Goal: Transaction & Acquisition: Register for event/course

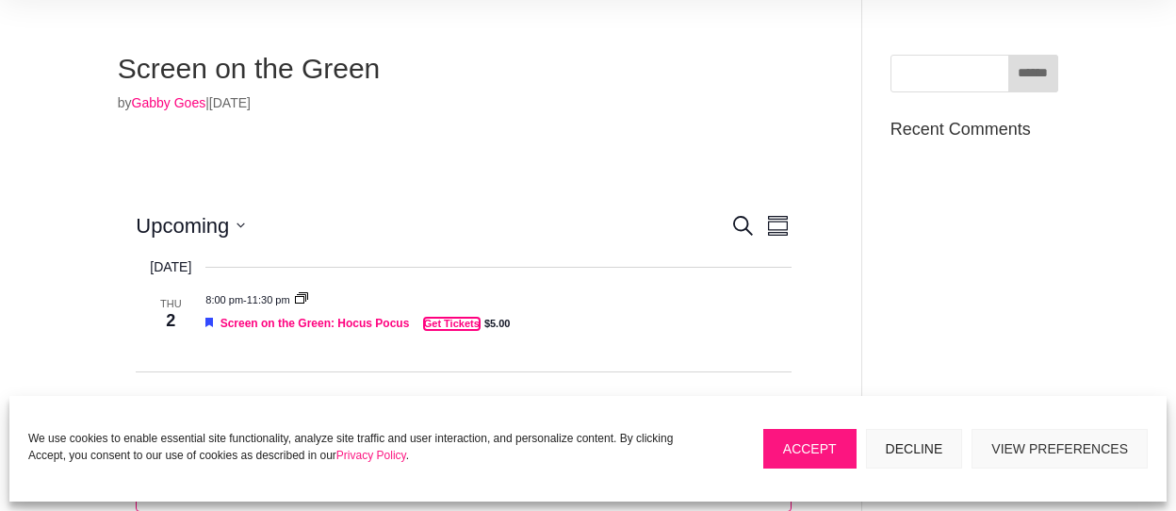
click at [470, 323] on link "Get Tickets" at bounding box center [452, 324] width 56 height 12
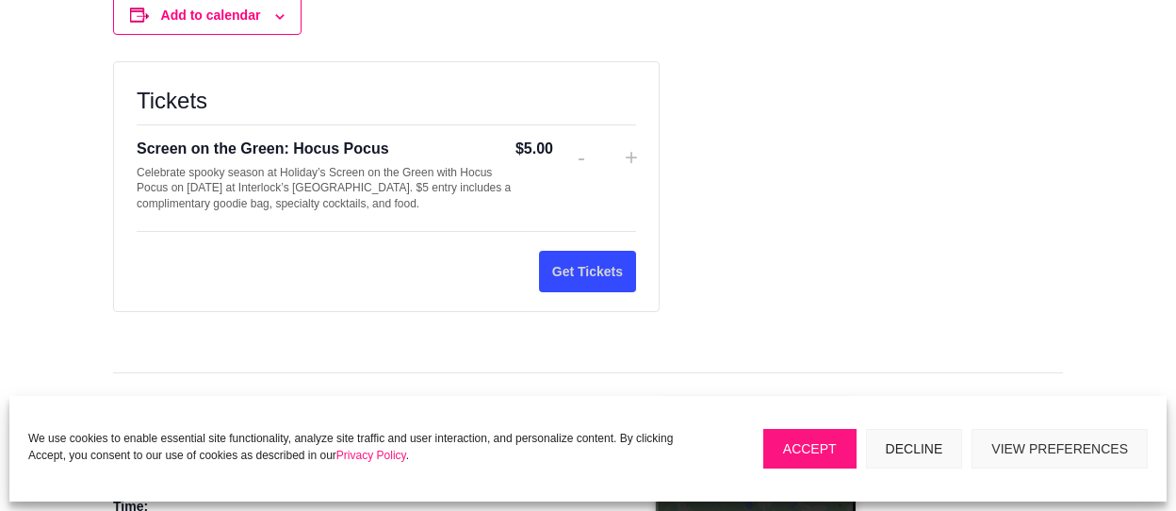
scroll to position [1991, 0]
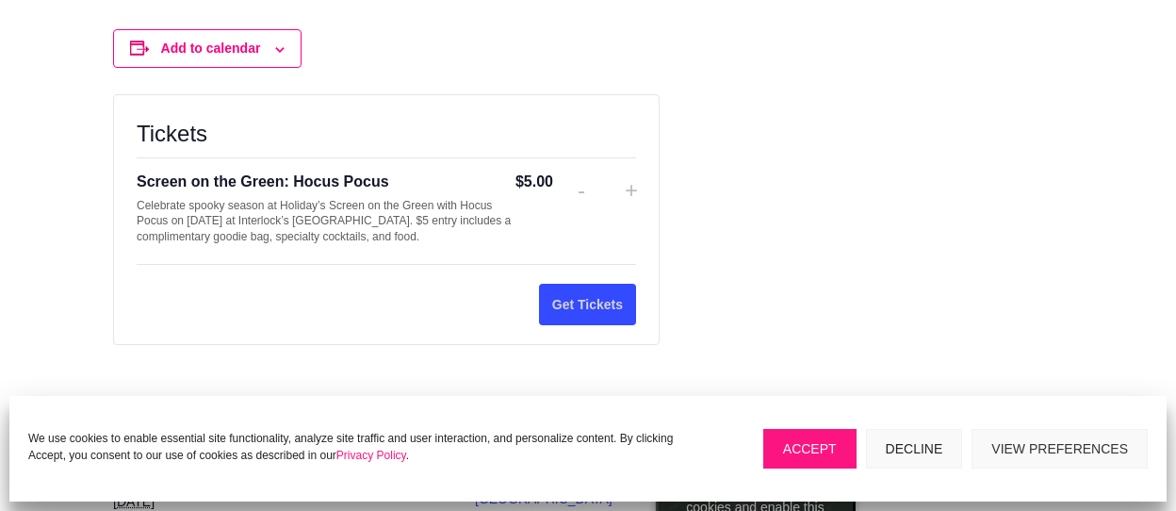
click at [826, 446] on button "Accept" at bounding box center [809, 449] width 93 height 40
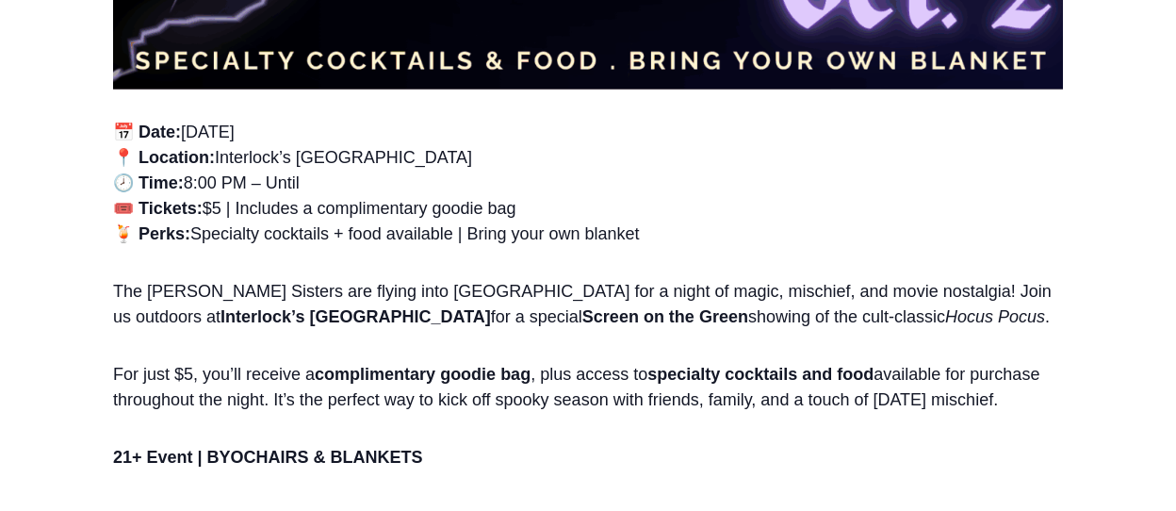
scroll to position [1519, 0]
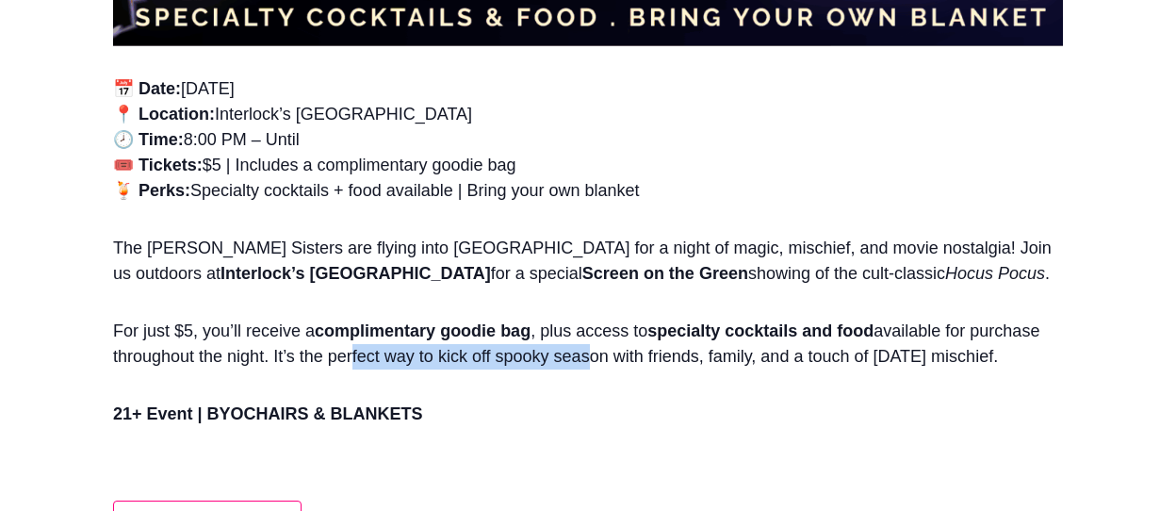
drag, startPoint x: 367, startPoint y: 349, endPoint x: 592, endPoint y: 349, distance: 225.2
click at [583, 349] on p "For just $5, you’ll receive a complimentary goodie bag , plus access to special…" at bounding box center [588, 353] width 950 height 68
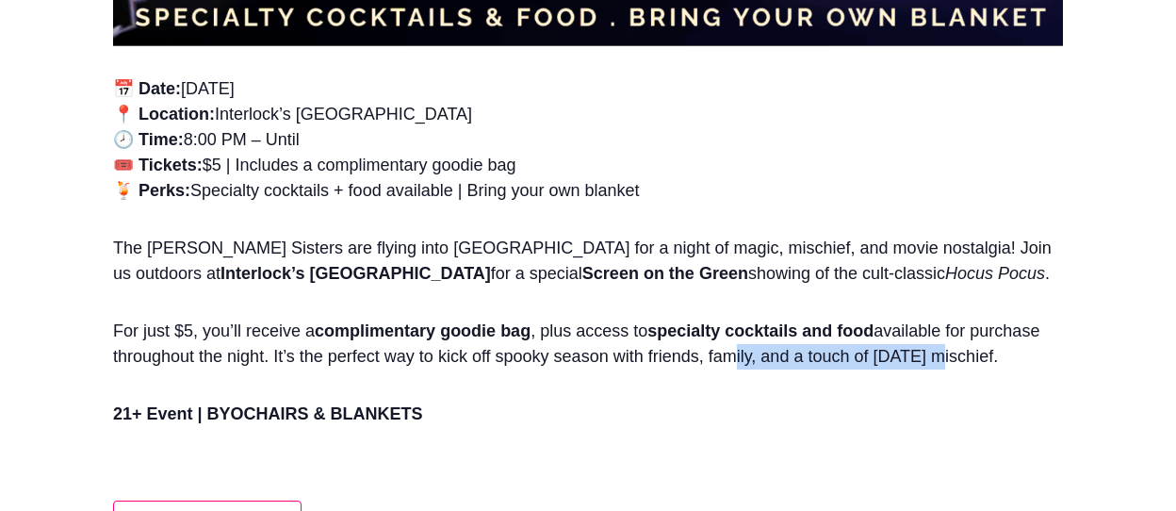
drag, startPoint x: 868, startPoint y: 351, endPoint x: 930, endPoint y: 351, distance: 62.2
click at [930, 351] on p "For just $5, you’ll receive a complimentary goodie bag , plus access to special…" at bounding box center [588, 353] width 950 height 68
click at [690, 417] on p "21+ Event | BYOCHAIRS & BLANKETS" at bounding box center [588, 422] width 950 height 42
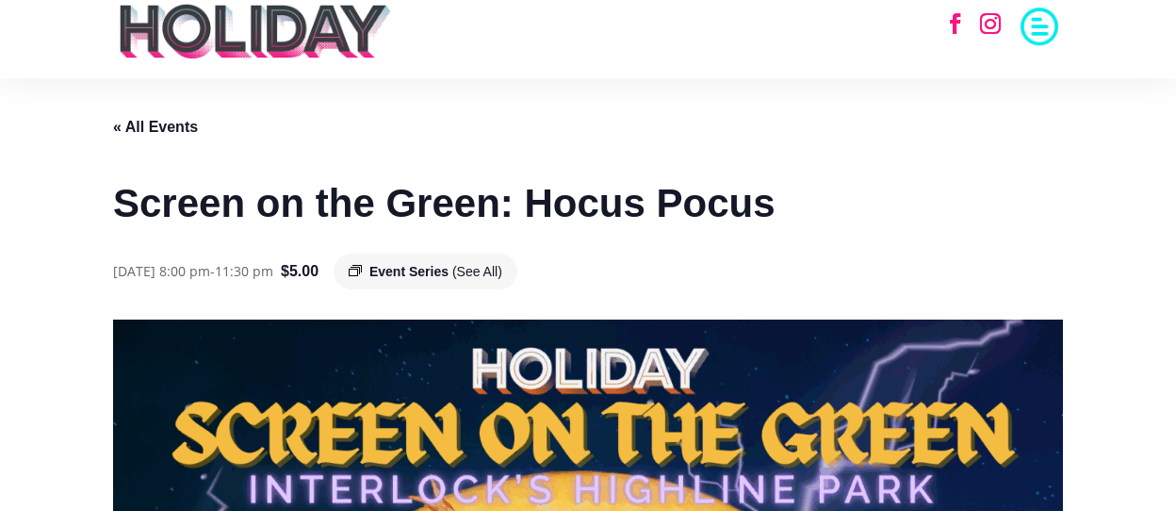
scroll to position [0, 0]
